Goal: Check status: Check status

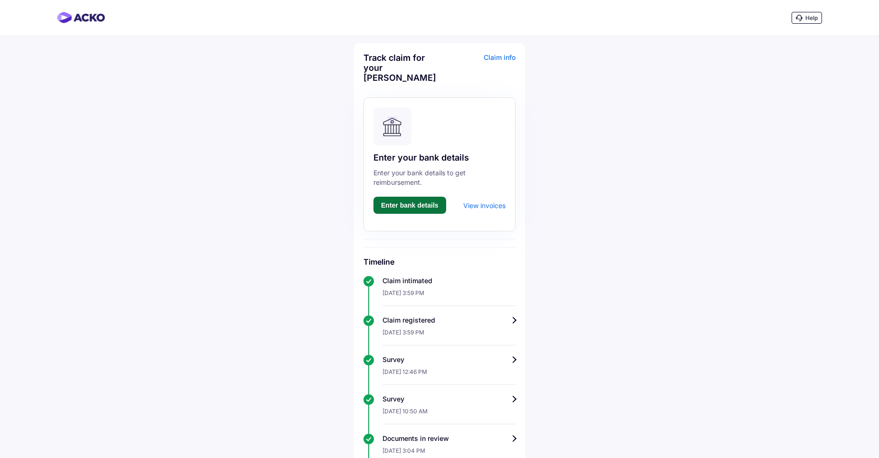
click at [430, 197] on button "Enter bank details" at bounding box center [409, 205] width 73 height 17
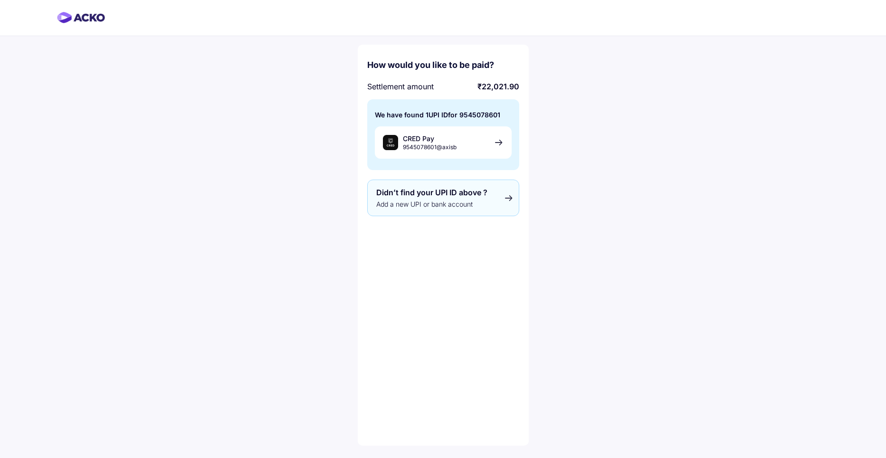
click at [436, 203] on span "Add a new UPI or bank account" at bounding box center [443, 204] width 134 height 8
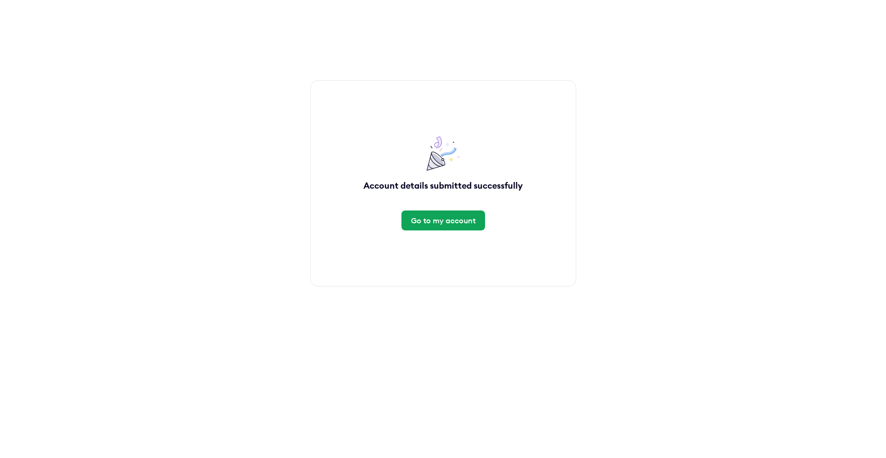
click at [447, 220] on div "Go to my account" at bounding box center [443, 220] width 65 height 10
